Goal: Task Accomplishment & Management: Use online tool/utility

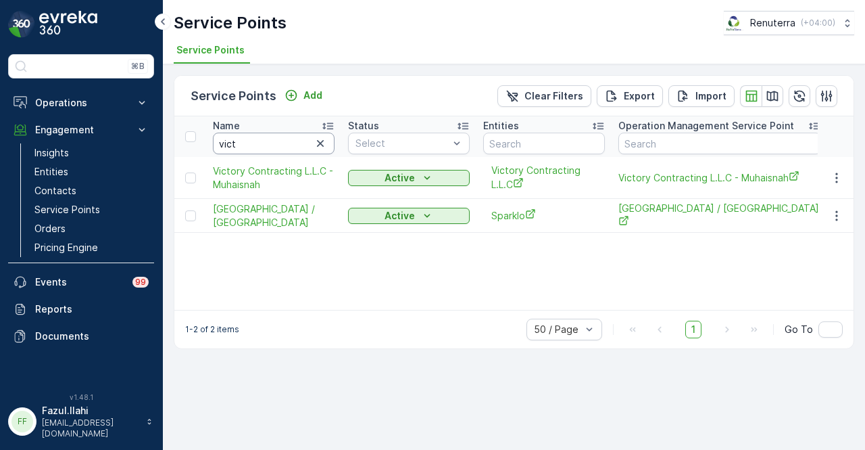
click at [288, 151] on input "vict" at bounding box center [274, 144] width 122 height 22
type input "v"
type input "cali"
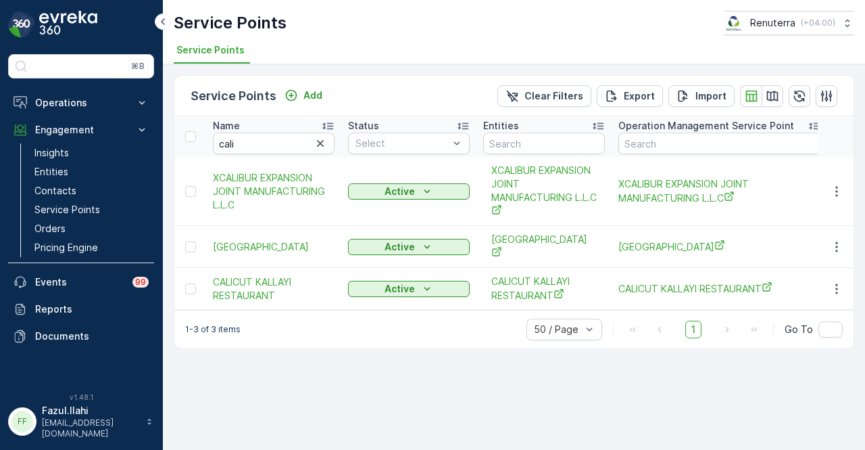
click at [824, 247] on td at bounding box center [836, 247] width 37 height 42
click at [842, 247] on icon "button" at bounding box center [837, 247] width 14 height 14
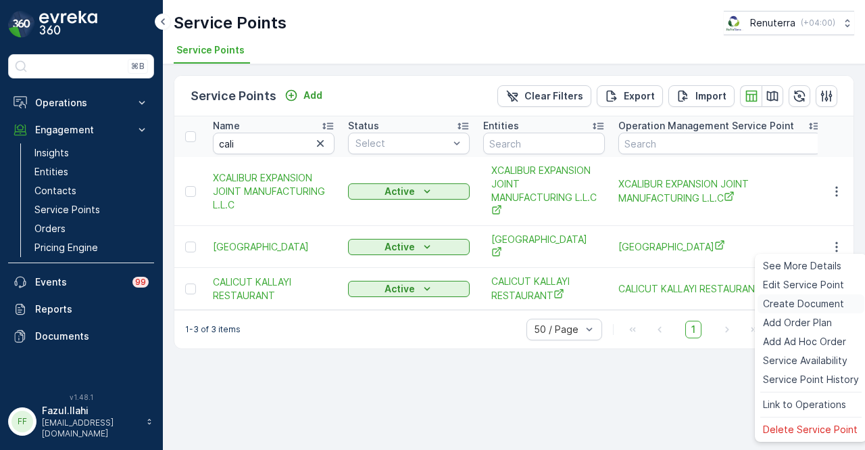
click at [826, 298] on span "Create Document" at bounding box center [803, 304] width 81 height 14
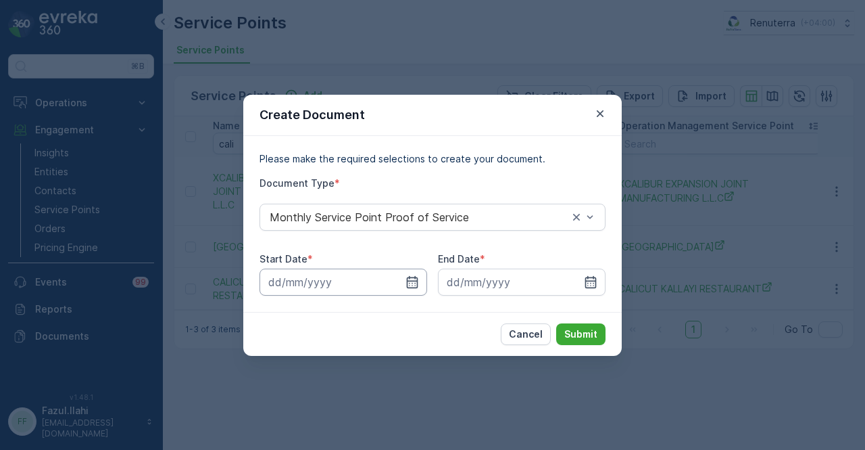
click at [423, 284] on input at bounding box center [344, 281] width 168 height 27
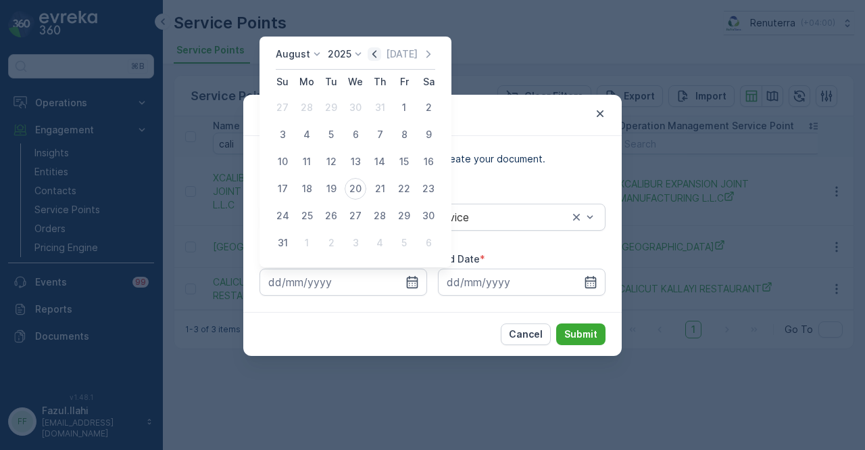
click at [376, 53] on icon "button" at bounding box center [375, 54] width 14 height 14
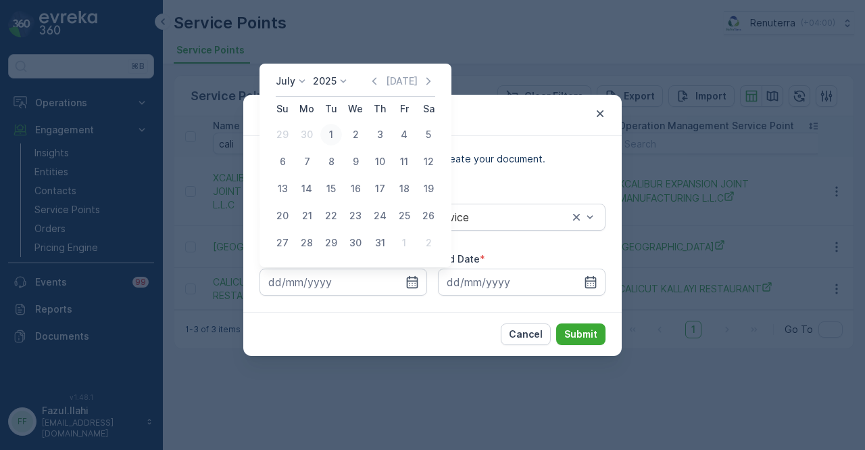
click at [337, 134] on div "1" at bounding box center [331, 135] width 22 height 22
type input "01.07.2025"
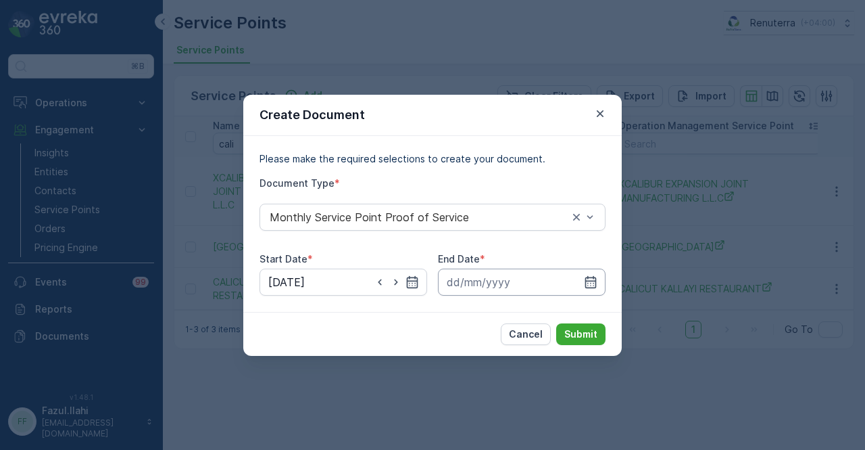
drag, startPoint x: 587, startPoint y: 277, endPoint x: 585, endPoint y: 270, distance: 7.1
click at [587, 277] on icon "button" at bounding box center [591, 282] width 14 height 14
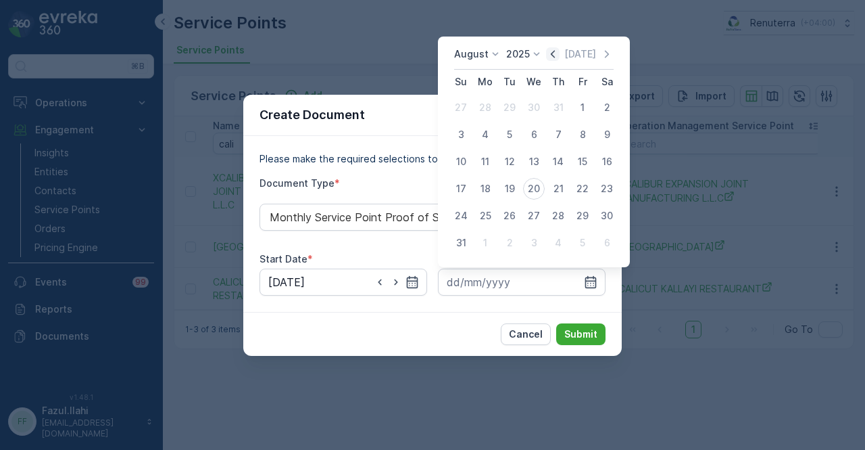
click at [556, 57] on icon "button" at bounding box center [553, 54] width 14 height 14
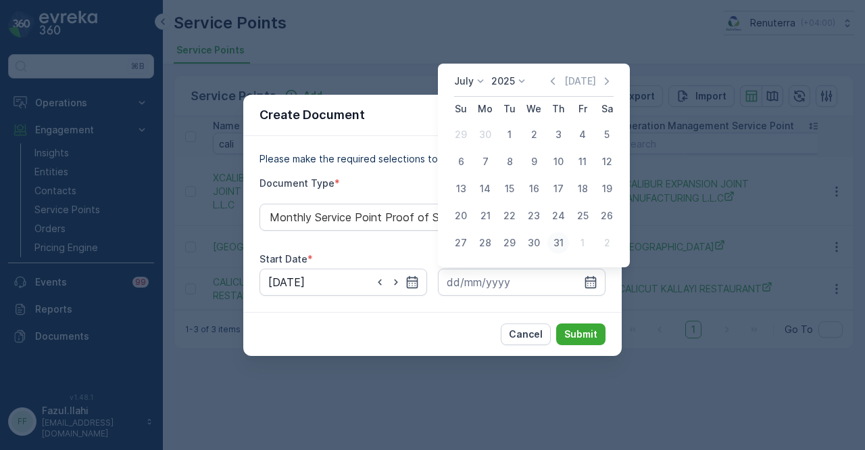
click at [557, 241] on div "31" at bounding box center [559, 243] width 22 height 22
type input "31.07.2025"
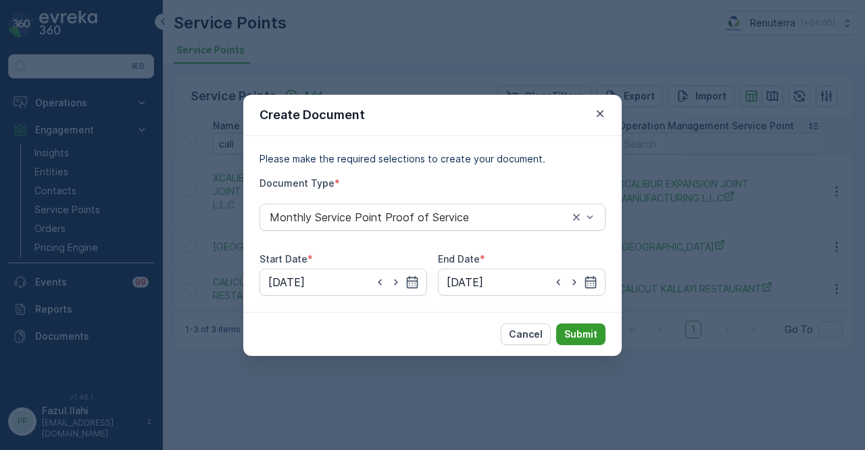
click at [592, 327] on p "Submit" at bounding box center [581, 334] width 33 height 14
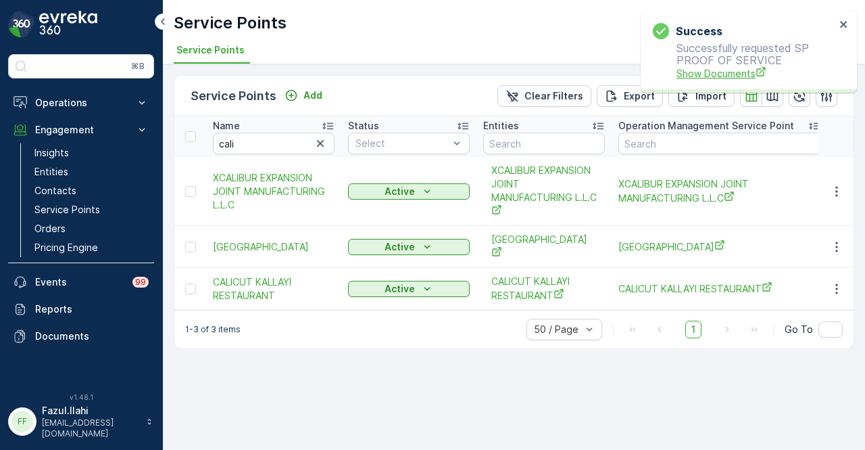
click at [730, 66] on span "Show Documents" at bounding box center [756, 73] width 159 height 14
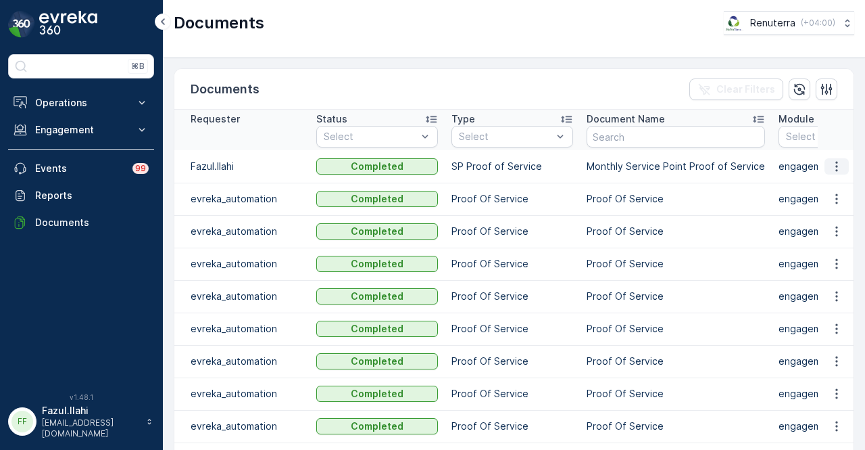
click at [830, 166] on icon "button" at bounding box center [837, 167] width 14 height 14
click at [827, 185] on span "See Details" at bounding box center [833, 185] width 52 height 14
